Goal: Information Seeking & Learning: Learn about a topic

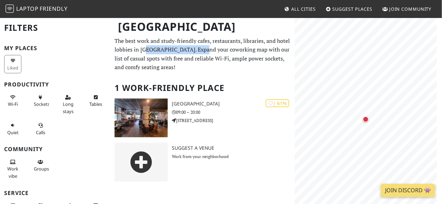
drag, startPoint x: 145, startPoint y: 52, endPoint x: 204, endPoint y: 52, distance: 59.1
click at [203, 52] on p "The best work and study-friendly cafes, restaurants, libraries, and hotel lobbi…" at bounding box center [203, 54] width 176 height 35
drag, startPoint x: 204, startPoint y: 52, endPoint x: 202, endPoint y: 58, distance: 6.7
click at [204, 52] on p "The best work and study-friendly cafes, restaurants, libraries, and hotel lobbi…" at bounding box center [203, 54] width 176 height 35
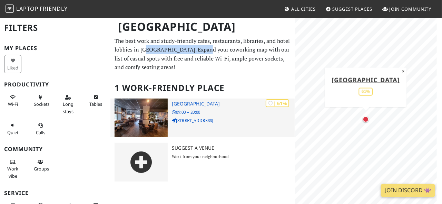
click at [189, 116] on div "| 61% Espresso House Storgatan Växjö 09:00 – 20:00 Storgatan 12" at bounding box center [233, 117] width 123 height 39
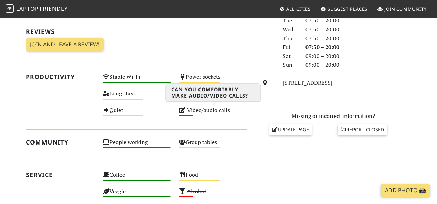
scroll to position [276, 0]
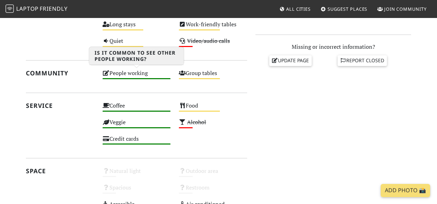
click at [124, 72] on div "People working High" at bounding box center [136, 76] width 77 height 17
